Goal: Find specific page/section: Find specific page/section

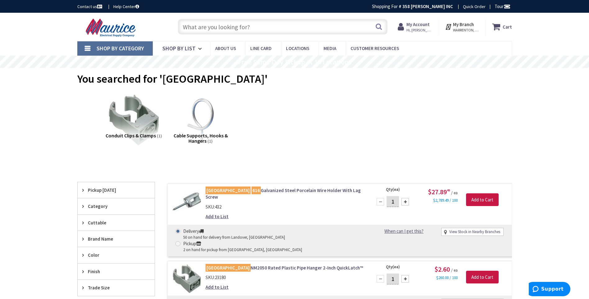
click at [247, 28] on input "text" at bounding box center [283, 27] width 210 height 16
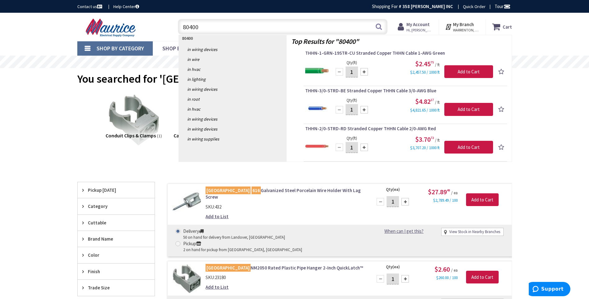
type input "80400W"
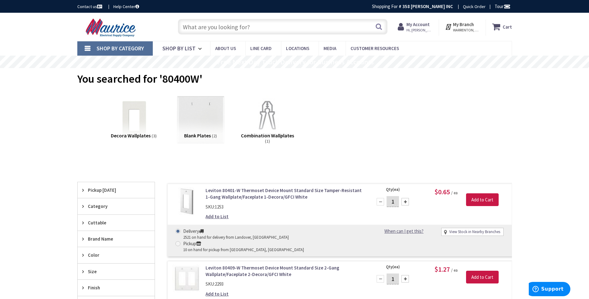
click at [248, 26] on input "text" at bounding box center [283, 27] width 210 height 16
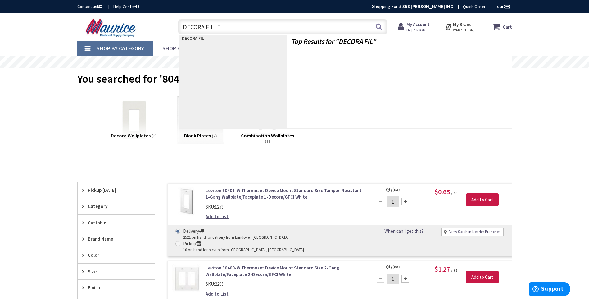
type input "DECORA FILLER"
